Goal: Task Accomplishment & Management: Complete application form

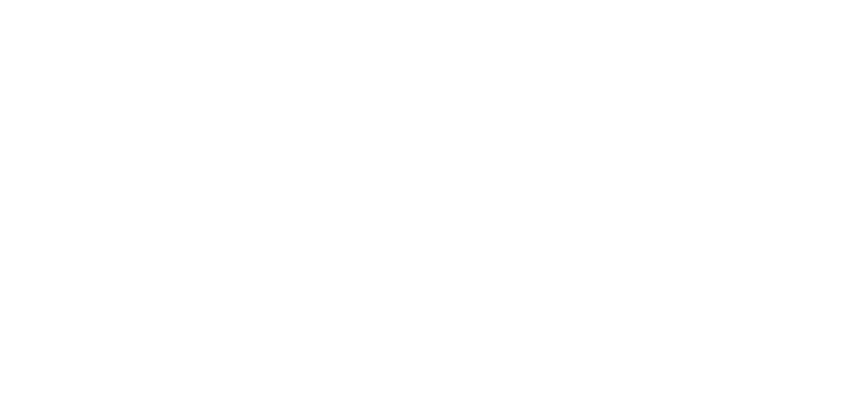
select select "3"
select select "2"
select select "1"
select select
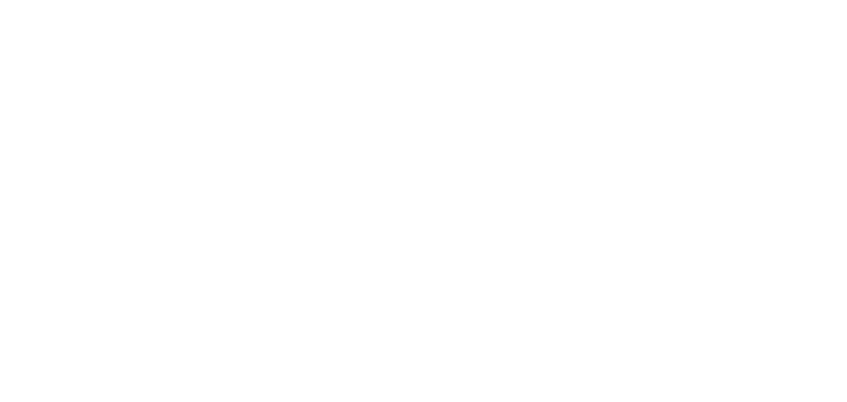
select select "28"
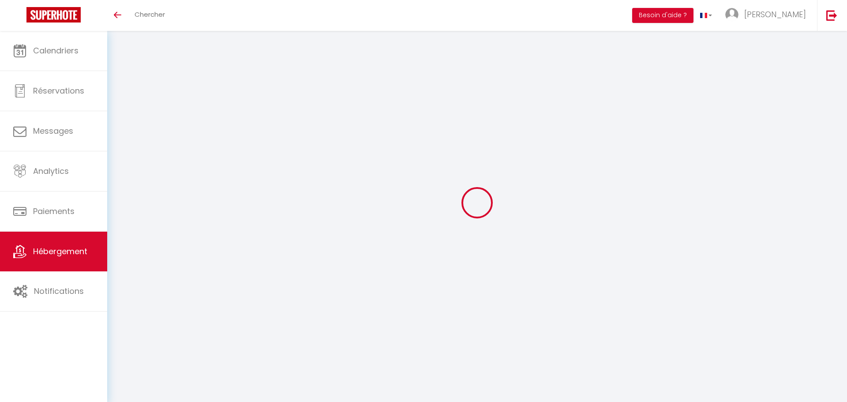
select select
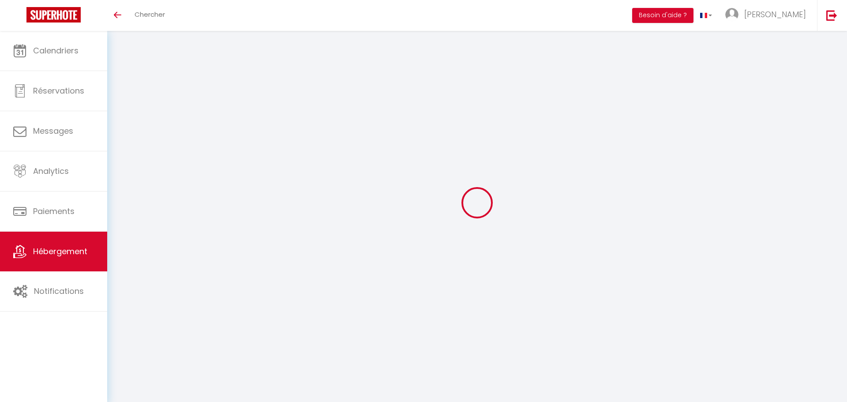
select select
checkbox input "false"
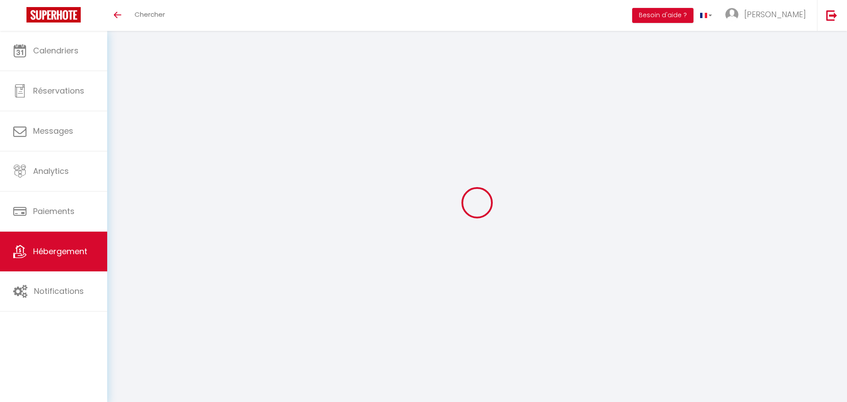
select select
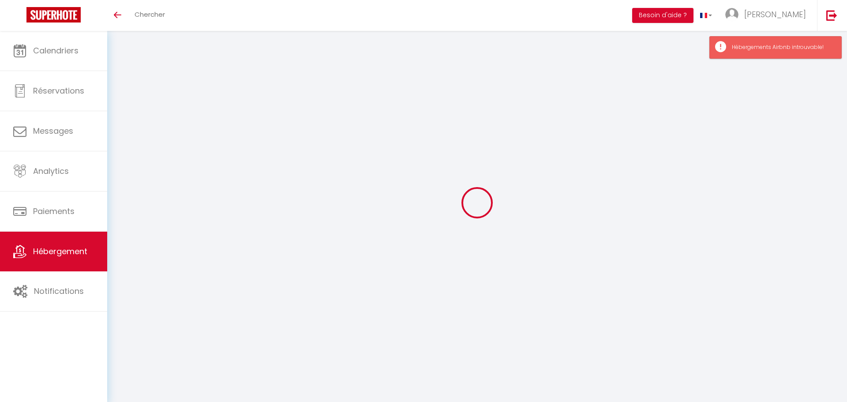
select select
checkbox input "false"
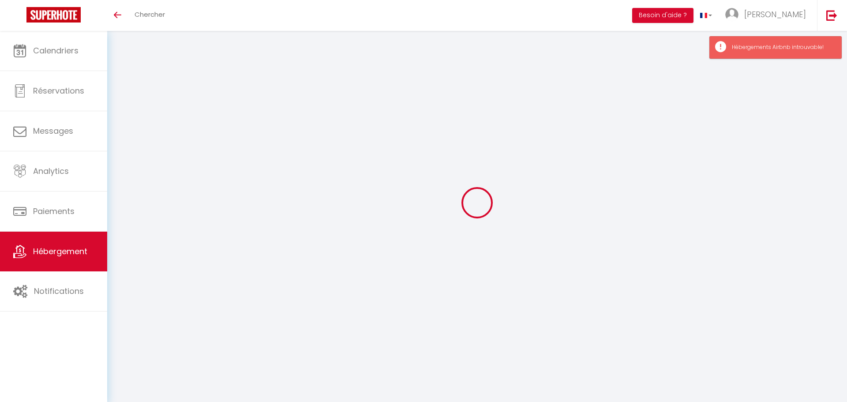
checkbox input "false"
select select
type input "VALRAS T2 · Le [GEOGRAPHIC_DATA] - Terrasse - Accès plage"
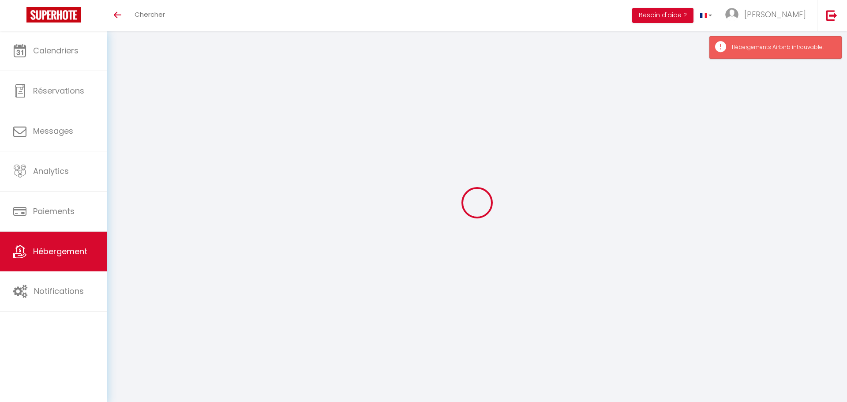
type input "[PERSON_NAME]"
type input "40"
select select
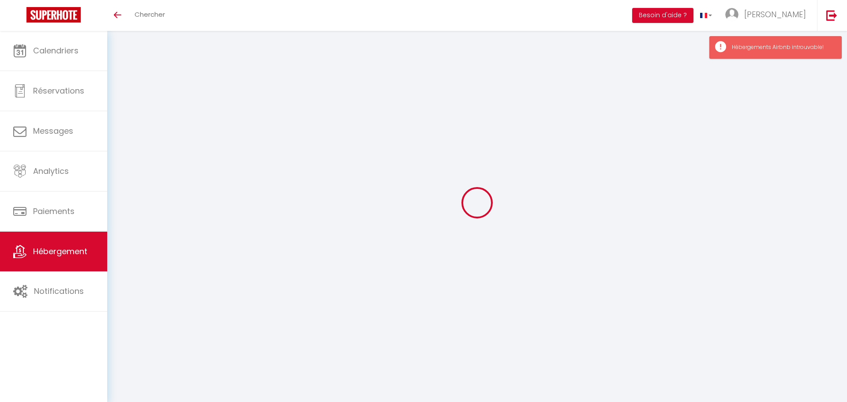
select select
type input "[STREET_ADDRESS]"
type input "34350"
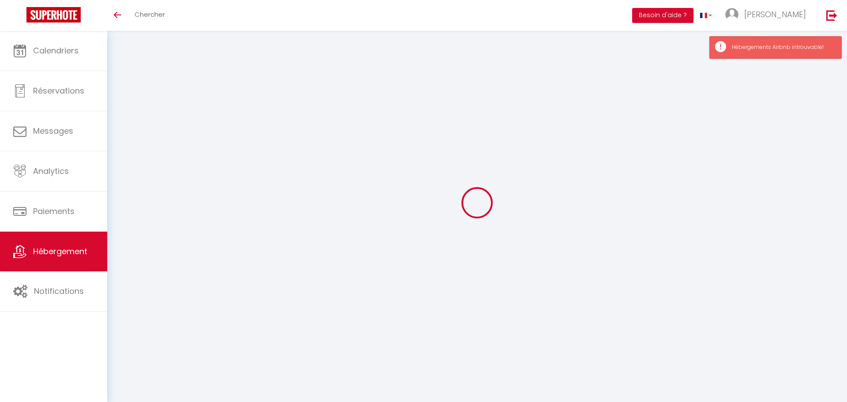
type input "Valras-Plage"
type input "[EMAIL_ADDRESS][DOMAIN_NAME]"
select select "15853"
checkbox input "false"
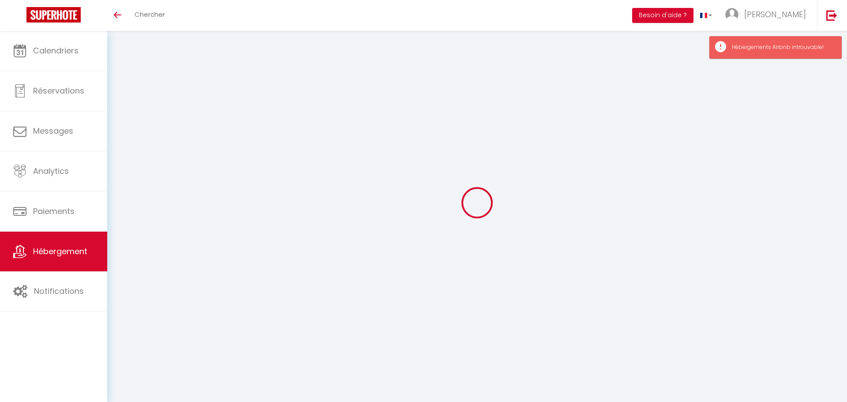
checkbox input "false"
type input "0"
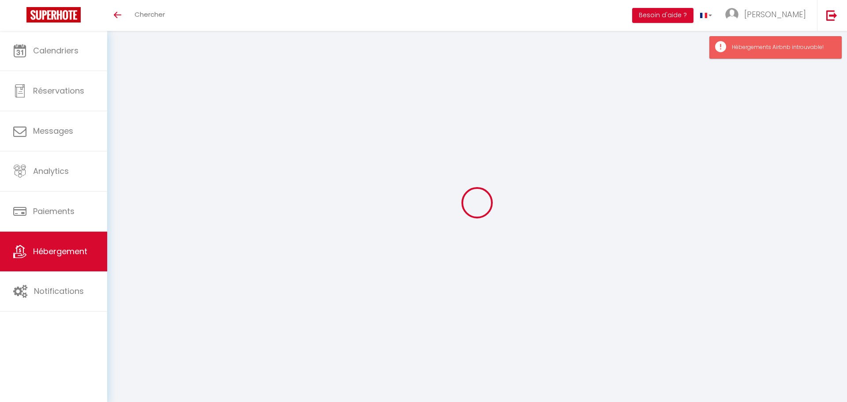
type input "0"
select select "49708"
select select
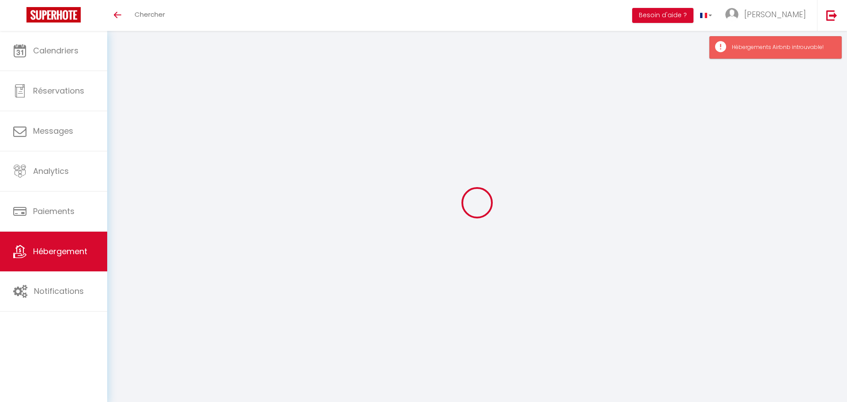
select select
checkbox input "false"
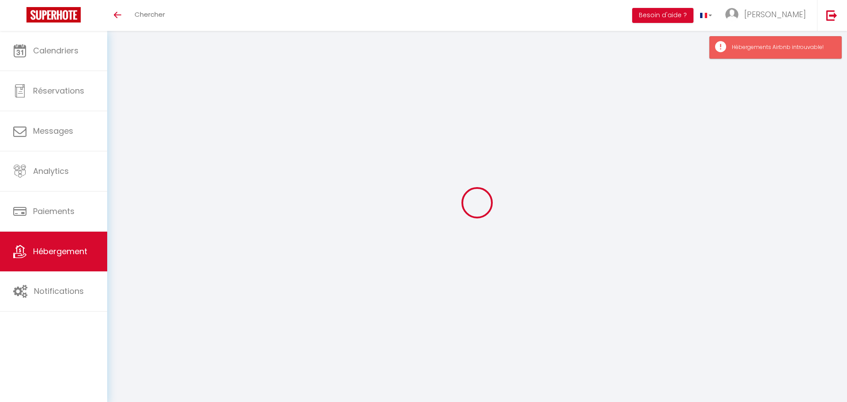
checkbox input "false"
select select
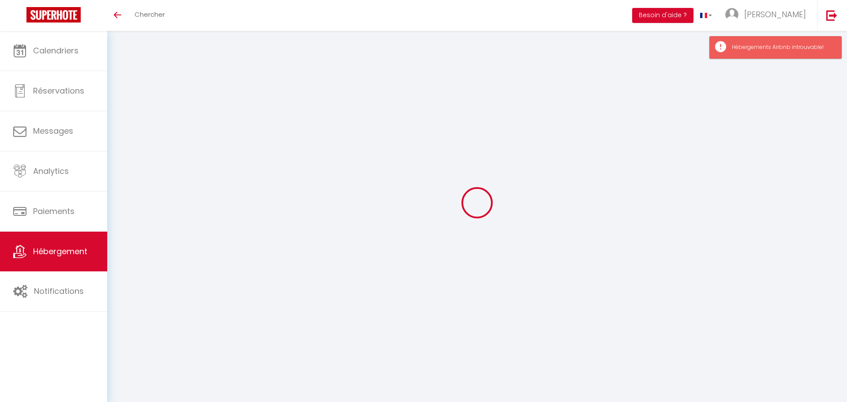
select select
checkbox input "false"
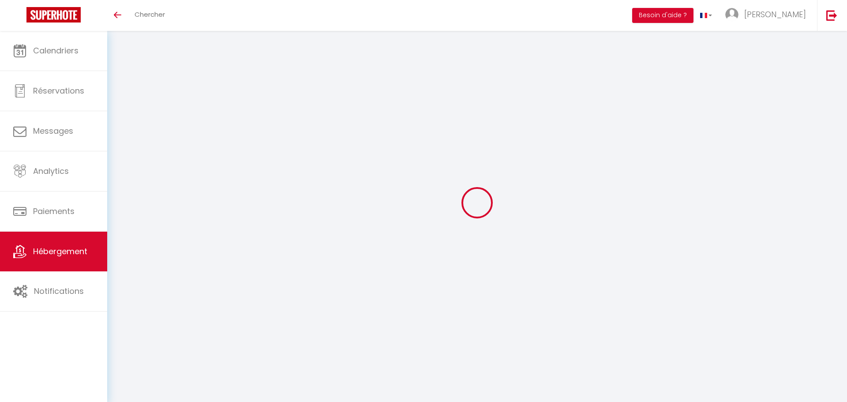
checkbox input "false"
select select "16:00"
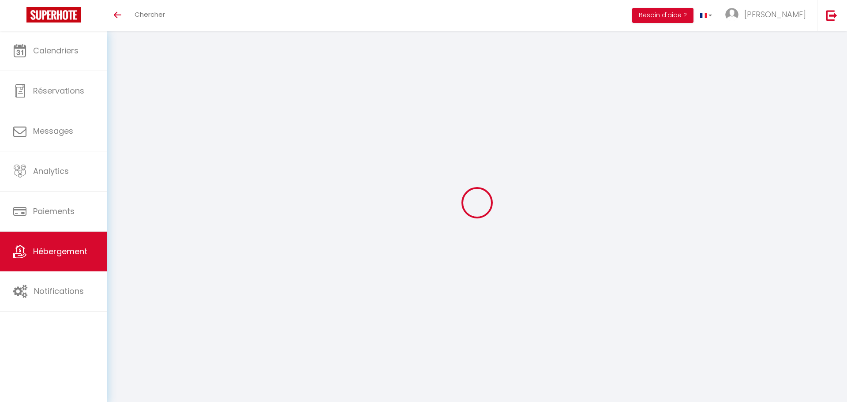
select select
select select "11:00"
select select "30"
select select "120"
select select
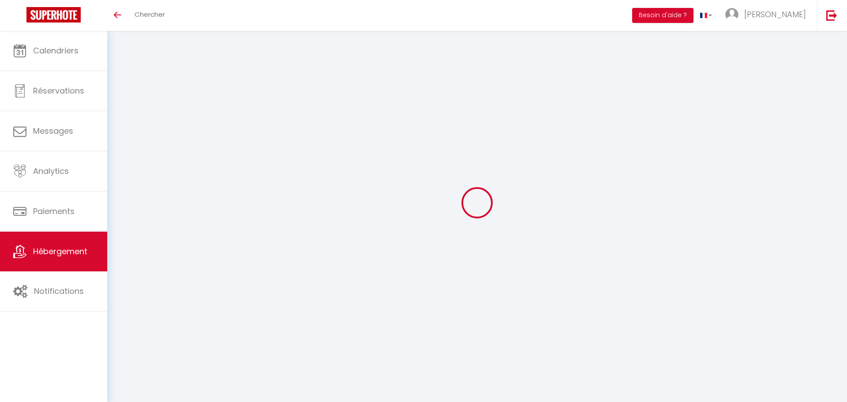
checkbox input "false"
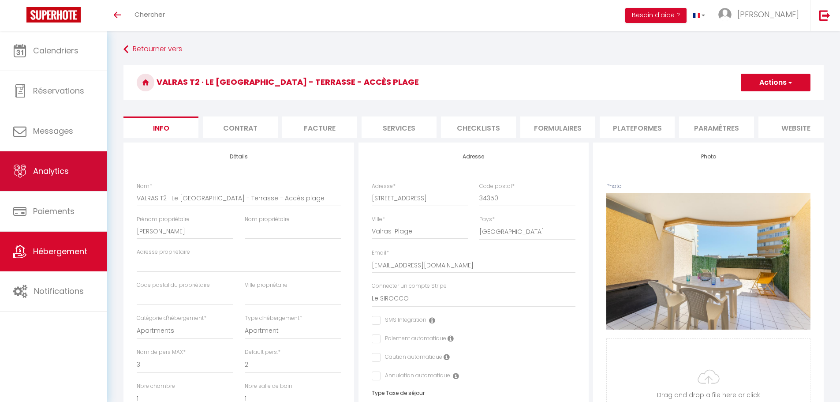
click at [68, 164] on link "Analytics" at bounding box center [53, 171] width 107 height 40
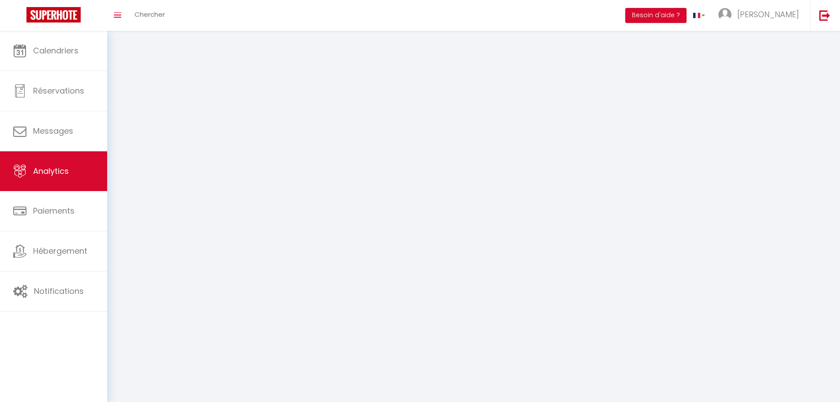
select select "2025"
select select "9"
